Goal: Task Accomplishment & Management: Use online tool/utility

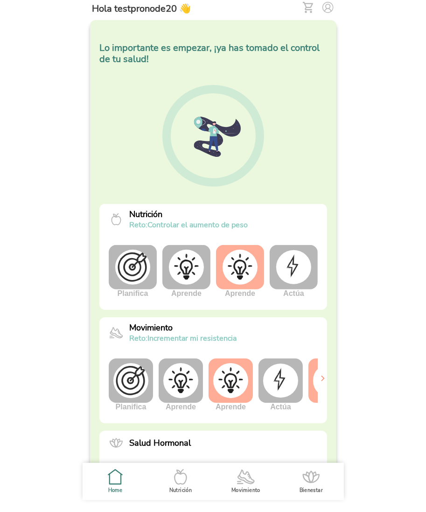
scroll to position [0, 35]
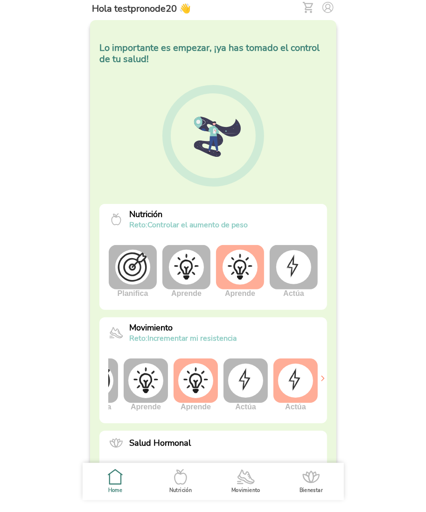
click at [293, 383] on img at bounding box center [295, 380] width 35 height 34
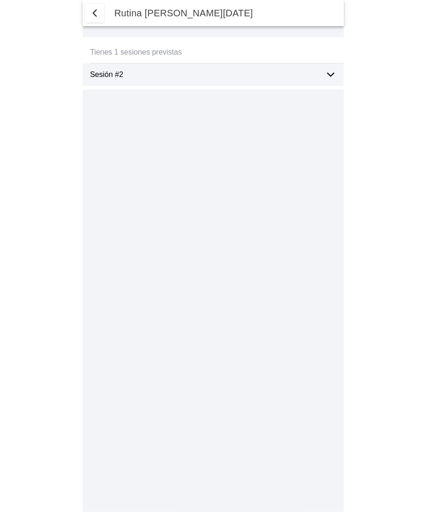
click at [95, 18] on span "button" at bounding box center [94, 12] width 11 height 11
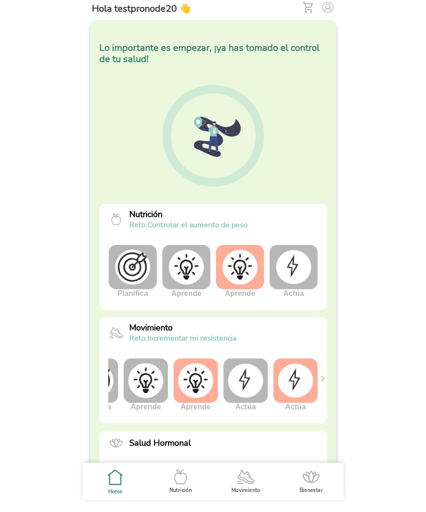
click at [257, 393] on img at bounding box center [245, 380] width 35 height 34
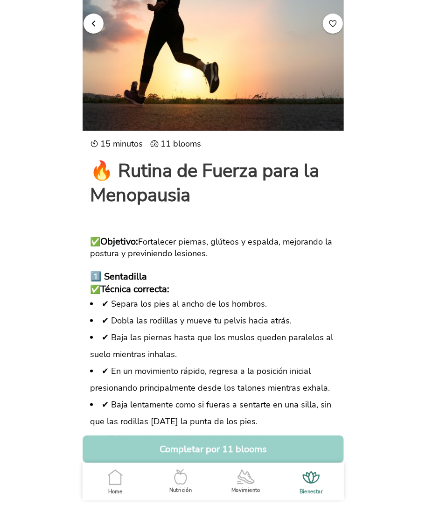
click at [221, 453] on button "Completar por 11 blooms" at bounding box center [213, 449] width 261 height 28
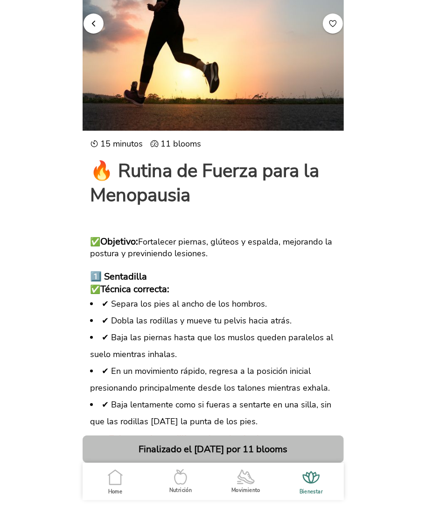
click at [89, 20] on span "button" at bounding box center [93, 23] width 9 height 9
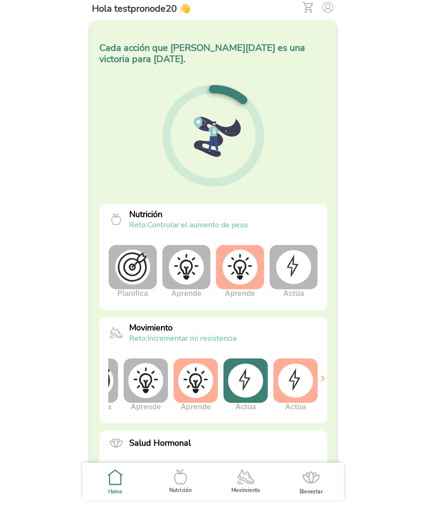
click at [285, 273] on img at bounding box center [293, 267] width 35 height 34
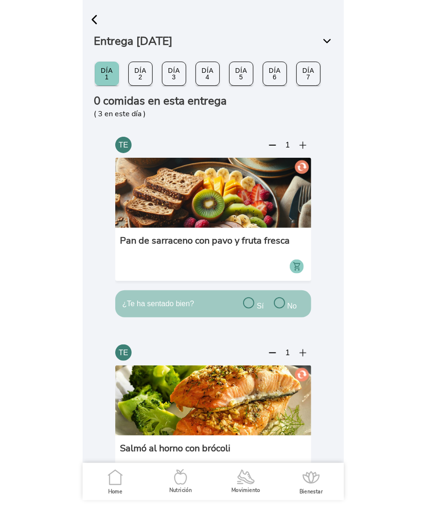
click at [292, 269] on circle at bounding box center [297, 266] width 14 height 14
click at [316, 14] on ion-buttons at bounding box center [213, 19] width 261 height 17
click at [92, 15] on span "button" at bounding box center [94, 20] width 14 height 14
